Goal: Use online tool/utility

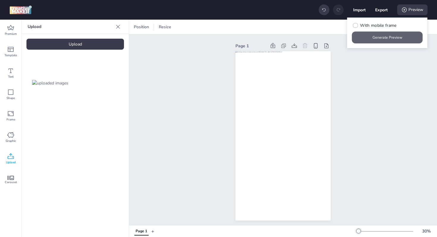
scroll to position [2, 0]
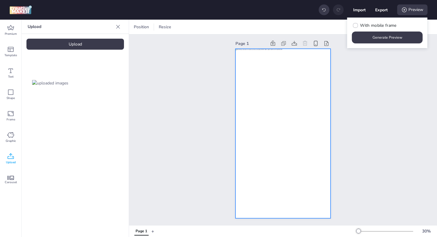
click at [268, 114] on div at bounding box center [282, 133] width 95 height 169
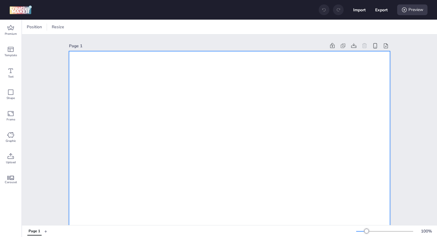
click at [12, 153] on icon at bounding box center [10, 156] width 7 height 7
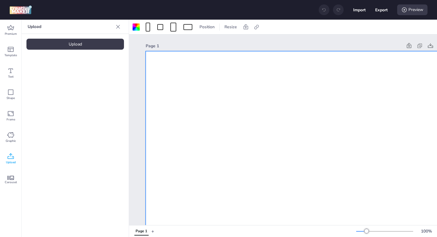
click at [86, 42] on div "Upload" at bounding box center [74, 44] width 97 height 11
click at [52, 86] on img at bounding box center [50, 83] width 36 height 6
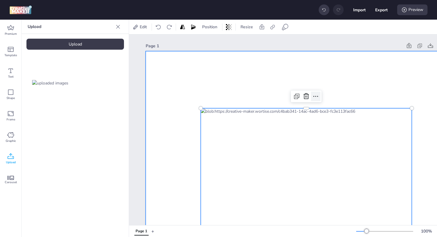
click at [316, 97] on icon at bounding box center [315, 96] width 7 height 7
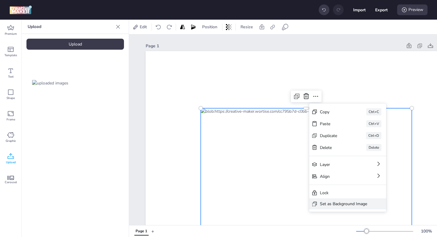
click at [344, 209] on div "Set as Background Image" at bounding box center [347, 203] width 77 height 11
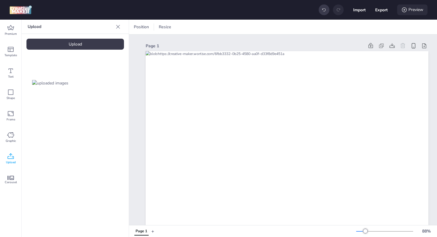
click at [406, 10] on icon at bounding box center [404, 10] width 6 height 6
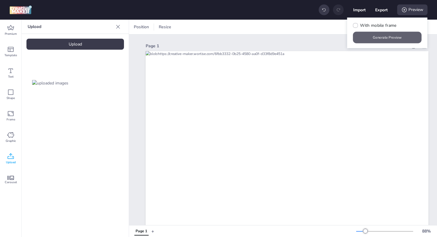
click at [394, 38] on button "Generate Preview" at bounding box center [387, 38] width 69 height 12
